Goal: Transaction & Acquisition: Purchase product/service

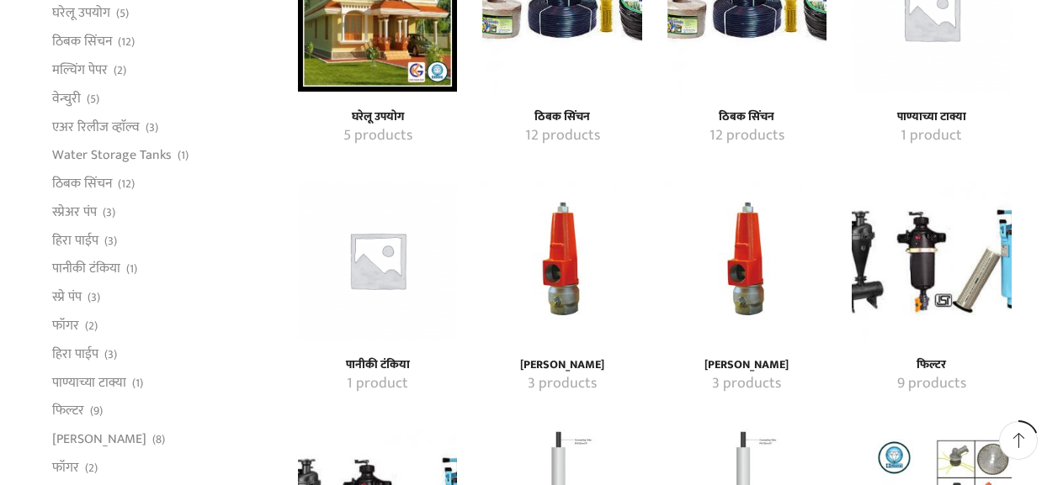
scroll to position [757, 0]
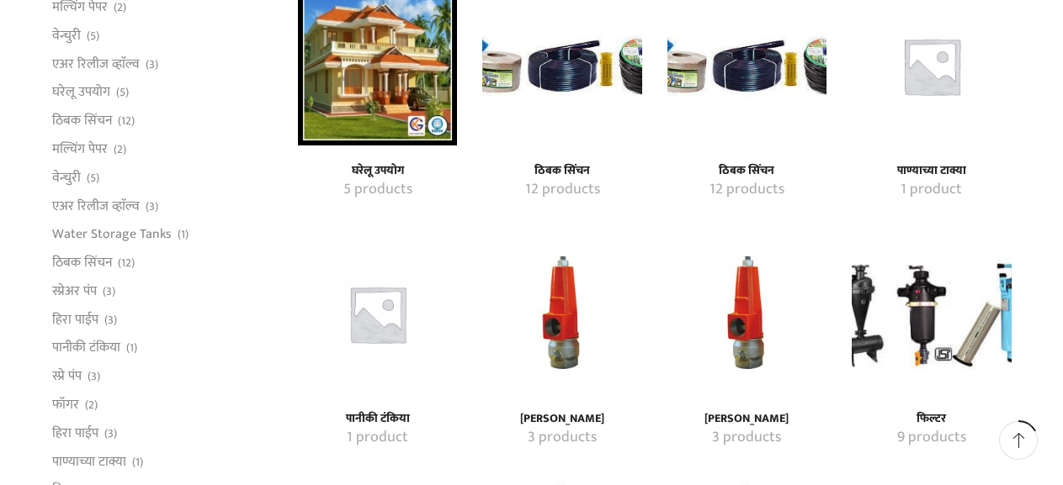
type input "[EMAIL_ADDRESS][DOMAIN_NAME]"
click at [543, 166] on h4 "ठिबक सिंचन" at bounding box center [562, 171] width 122 height 14
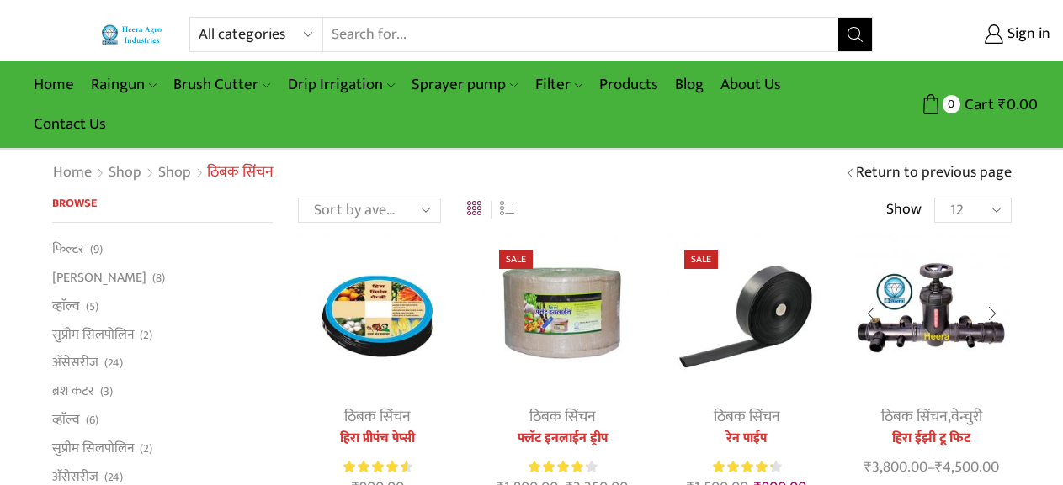
scroll to position [84, 0]
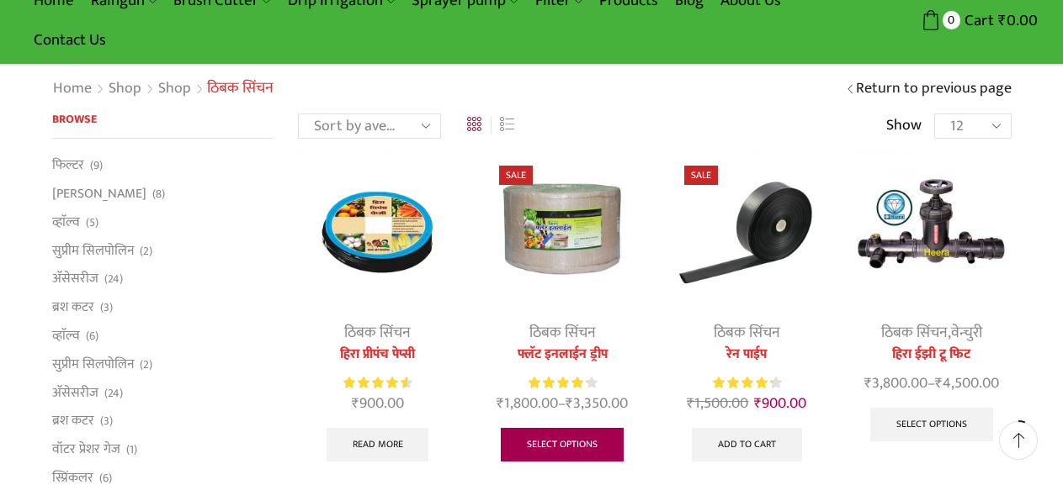
type input "[EMAIL_ADDRESS][DOMAIN_NAME]"
click at [553, 440] on link "Select options" at bounding box center [562, 445] width 123 height 34
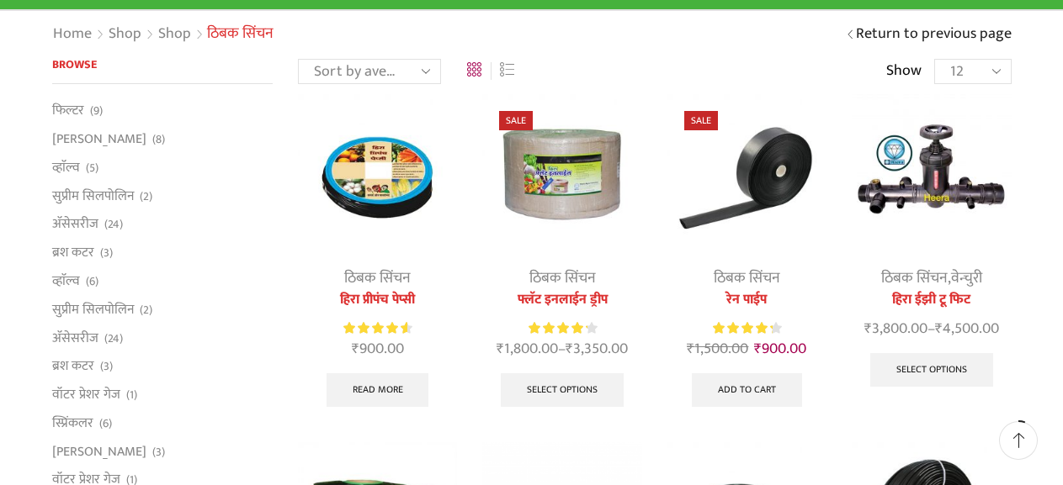
scroll to position [168, 0]
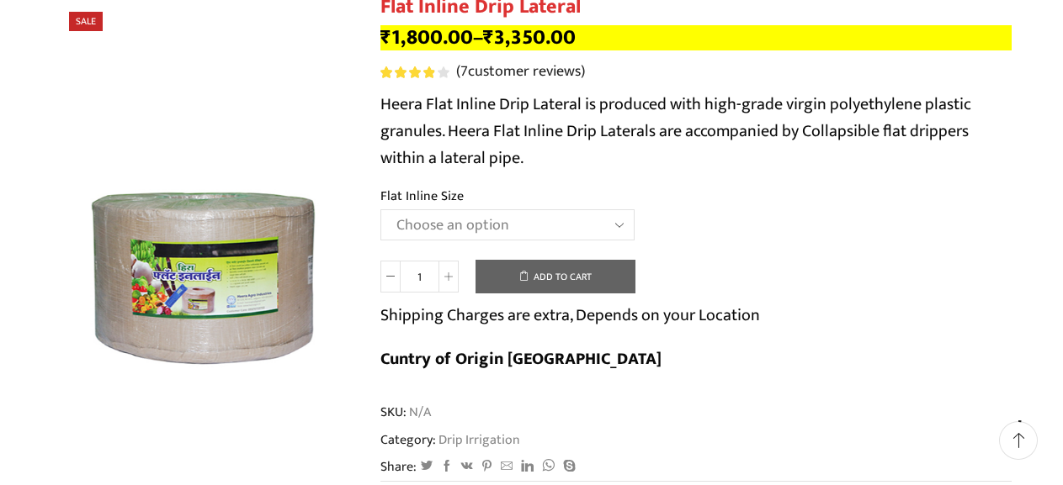
scroll to position [252, 0]
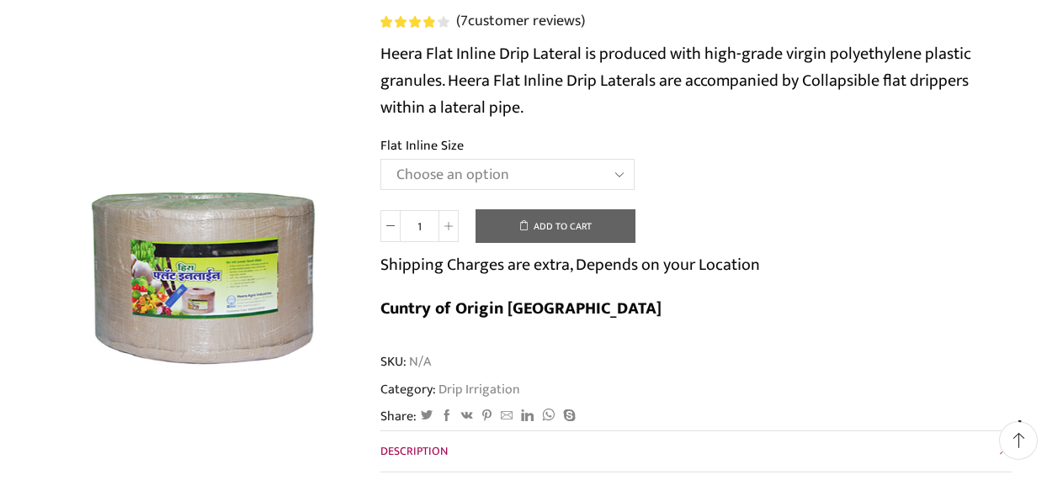
type input "[EMAIL_ADDRESS][DOMAIN_NAME]"
click at [612, 169] on select "Choose an option 12 MM 0.25 Thickness (30 CM) 12 MM 0.25 Thickness (40 CM) 12 M…" at bounding box center [507, 174] width 254 height 31
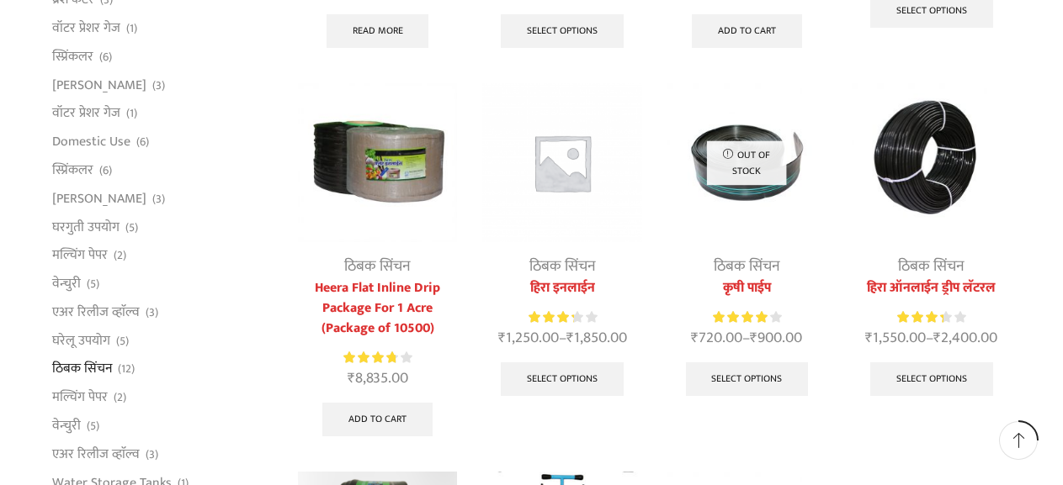
scroll to position [505, 0]
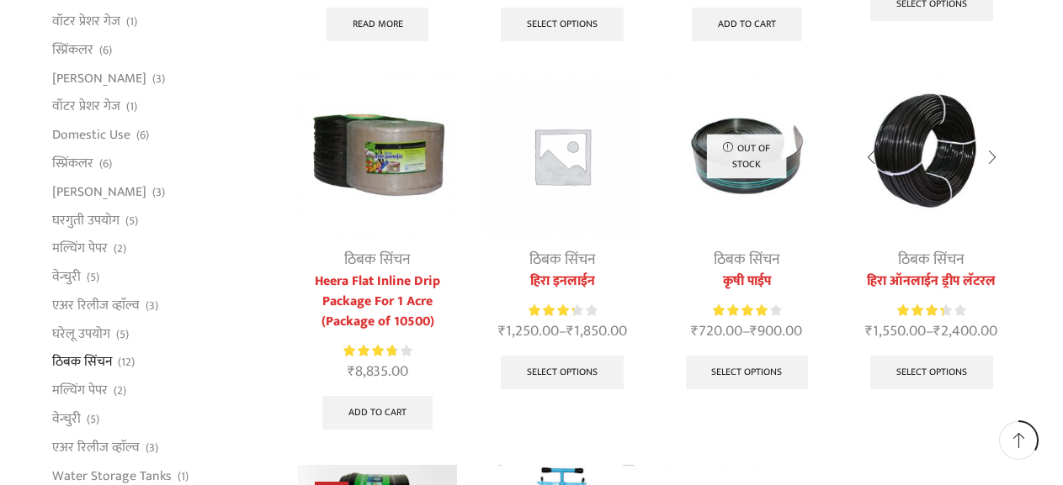
type input "[EMAIL_ADDRESS][DOMAIN_NAME]"
click at [936, 276] on link "हिरा ऑनलाईन ड्रीप लॅटरल" at bounding box center [930, 282] width 159 height 20
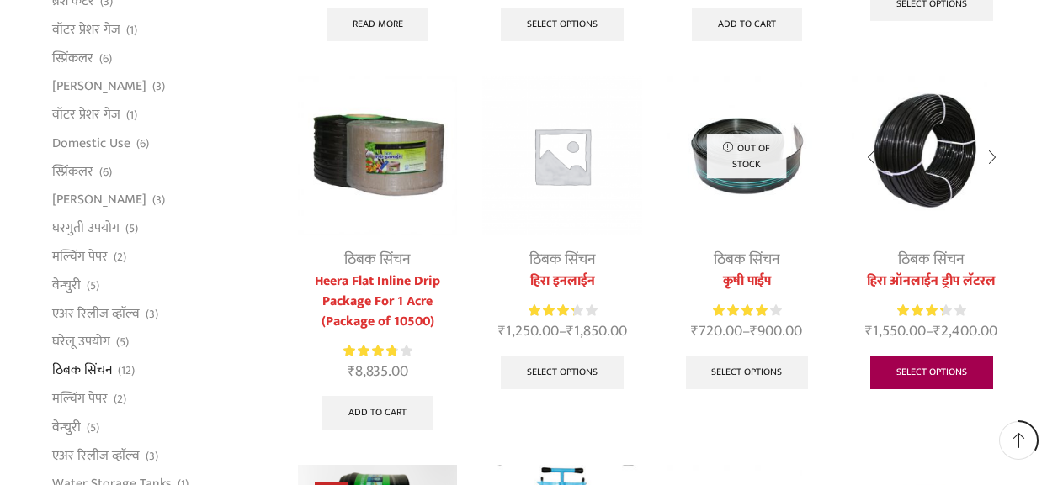
click at [924, 372] on link "Select options" at bounding box center [931, 373] width 123 height 34
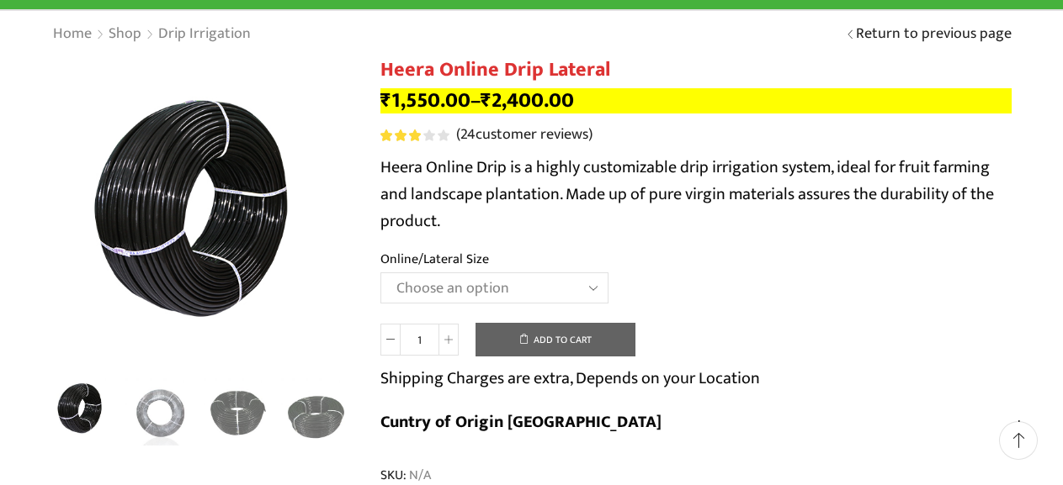
scroll to position [168, 0]
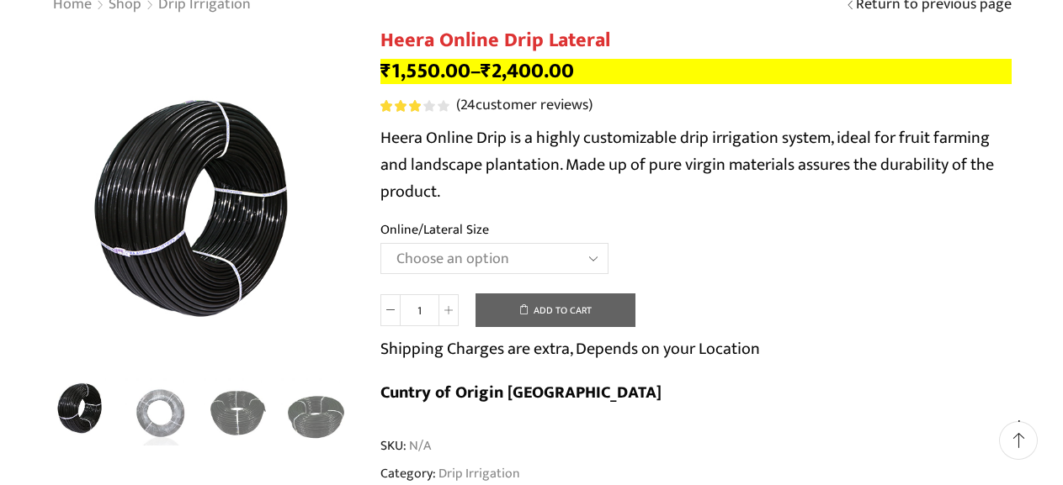
type input "[EMAIL_ADDRESS][DOMAIN_NAME]"
click at [578, 265] on select "Choose an option Heera Online 16MM Heera Online GOLD 16MM Heera Online 12MM Hee…" at bounding box center [494, 258] width 228 height 31
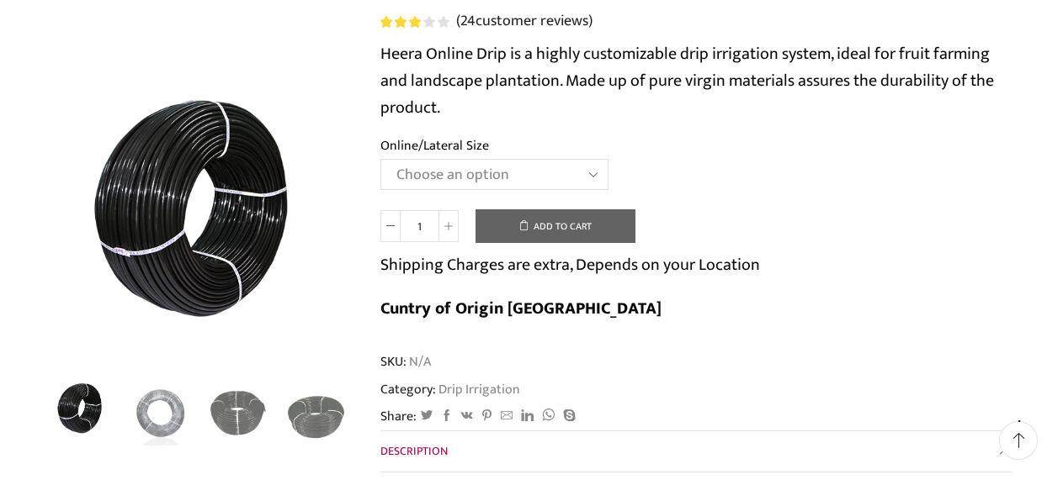
click at [590, 179] on select "Choose an option Heera Online 16MM Heera Online GOLD 16MM Heera Online 12MM Hee…" at bounding box center [494, 174] width 228 height 31
click at [380, 159] on select "Choose an option Heera Online 16MM Heera Online GOLD 16MM Heera Online 12MM Hee…" at bounding box center [494, 174] width 228 height 31
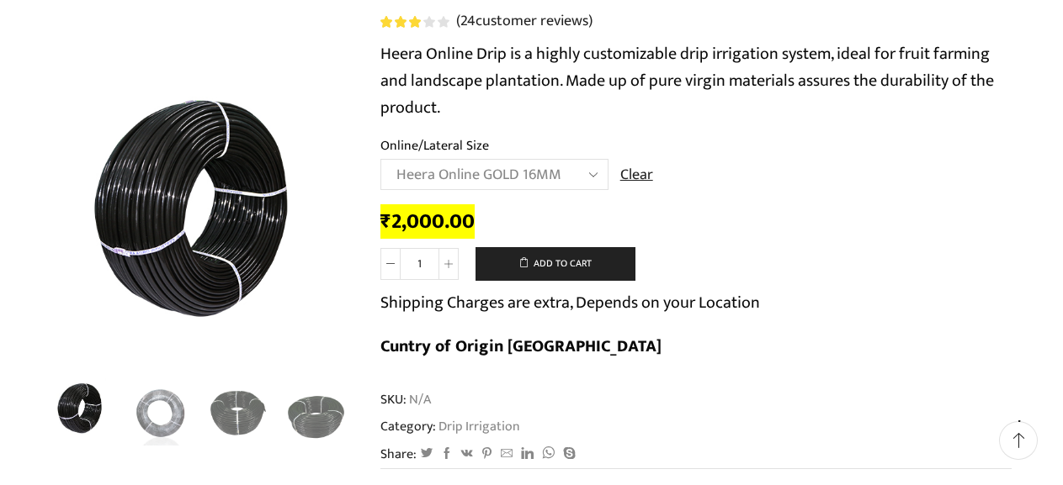
click at [562, 168] on select "Choose an option Heera Online 16MM Heera Online GOLD 16MM Heera Online 12MM Hee…" at bounding box center [494, 174] width 228 height 31
click at [380, 159] on select "Choose an option Heera Online 16MM Heera Online GOLD 16MM Heera Online 12MM Hee…" at bounding box center [494, 174] width 228 height 31
select select "Heera Online 16MM"
click at [561, 168] on select "Choose an option Heera Online 16MM Heera Online GOLD 16MM Heera Online 12MM Hee…" at bounding box center [494, 174] width 228 height 31
click at [819, 255] on div "Heera Online Drip Lateral quantity 1 Add to cart Shipping Charges are extra, De…" at bounding box center [695, 312] width 631 height 130
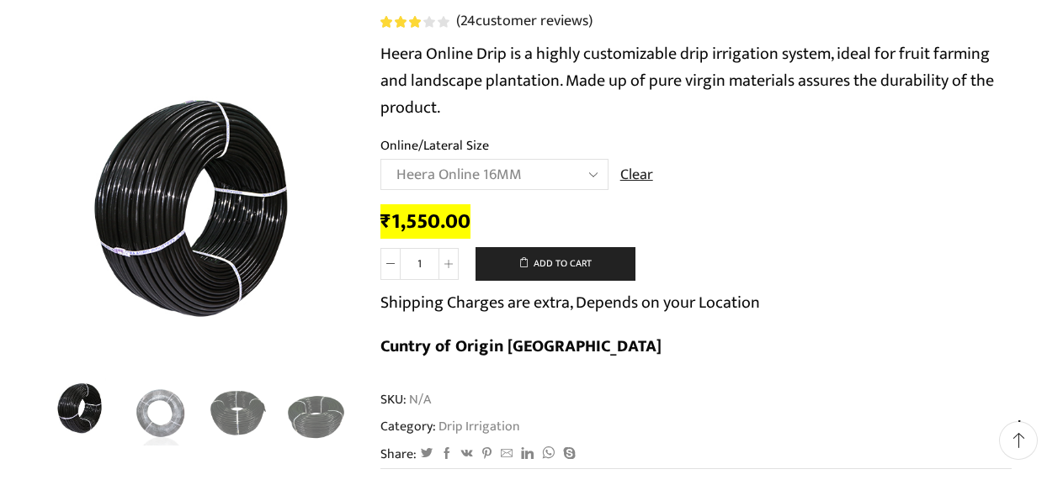
click at [590, 172] on select "Choose an option Heera Online 16MM Heera Online GOLD 16MM Heera Online 12MM Hee…" at bounding box center [494, 174] width 228 height 31
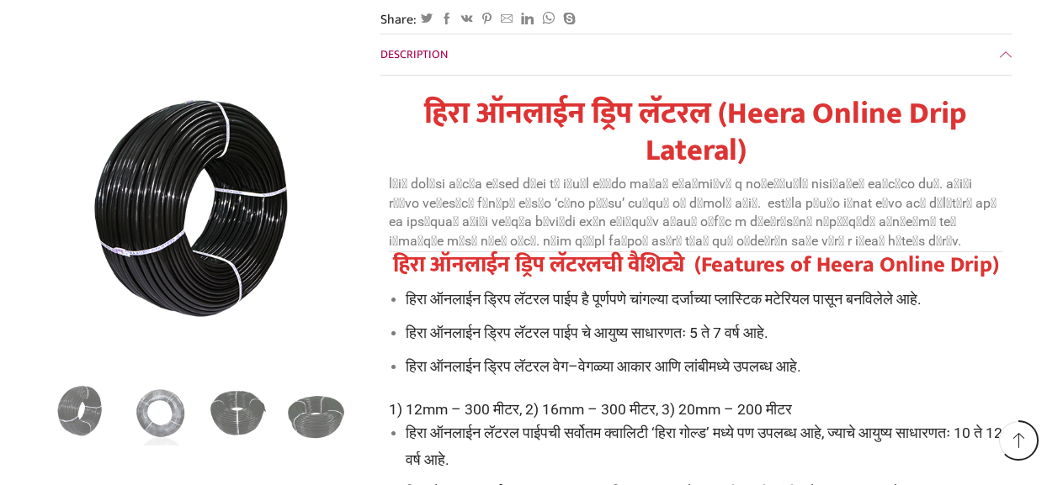
scroll to position [9507, 0]
